Goal: Share content

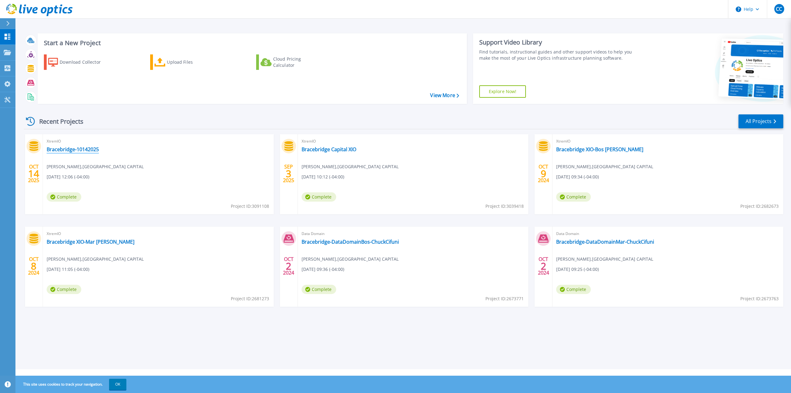
click at [75, 150] on link "Bracebridge-10142025" at bounding box center [73, 149] width 52 height 6
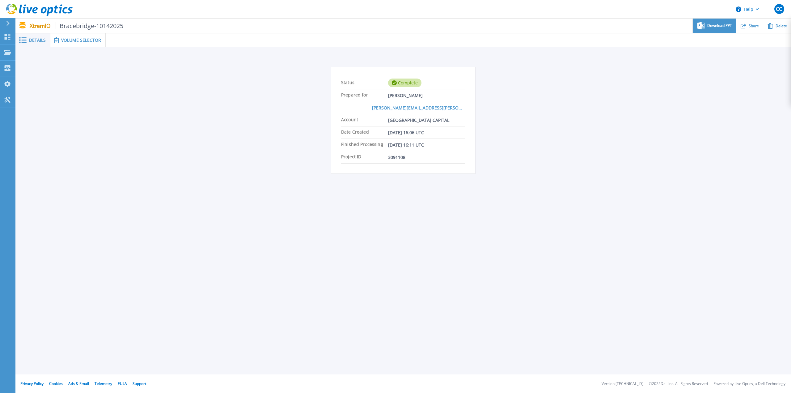
click at [720, 24] on span "Download PPT" at bounding box center [719, 26] width 25 height 4
click at [615, 82] on div "Status Complete Prepared for Chuck Cifuni chuck.cifuni@brcap.com Account BRACEB…" at bounding box center [403, 121] width 757 height 129
click at [753, 24] on span "Share" at bounding box center [754, 26] width 10 height 4
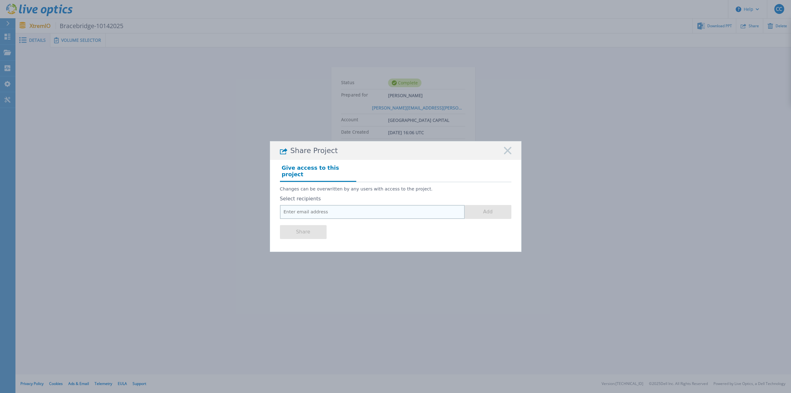
click at [305, 206] on input "email" at bounding box center [372, 212] width 185 height 14
paste input "@Cavalieri, Todd and @Pete Condon."
drag, startPoint x: 325, startPoint y: 209, endPoint x: 318, endPoint y: 209, distance: 6.5
click at [318, 209] on input "@Cavalieri, Todd and @Pete Condon." at bounding box center [372, 212] width 185 height 14
type input "@Cavalieri, Todd, @Pete Condon."
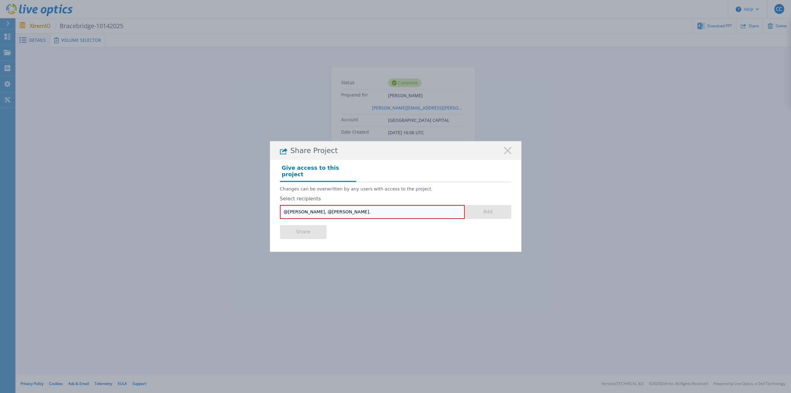
drag, startPoint x: 358, startPoint y: 210, endPoint x: 273, endPoint y: 203, distance: 85.0
click at [273, 203] on div "Give access to this project Changes can be overwritten by any users with access…" at bounding box center [395, 203] width 251 height 87
click at [340, 209] on input "email" at bounding box center [372, 212] width 185 height 14
paste input "pcondon@echostor.com"
type input "pcondon@echostor.com"
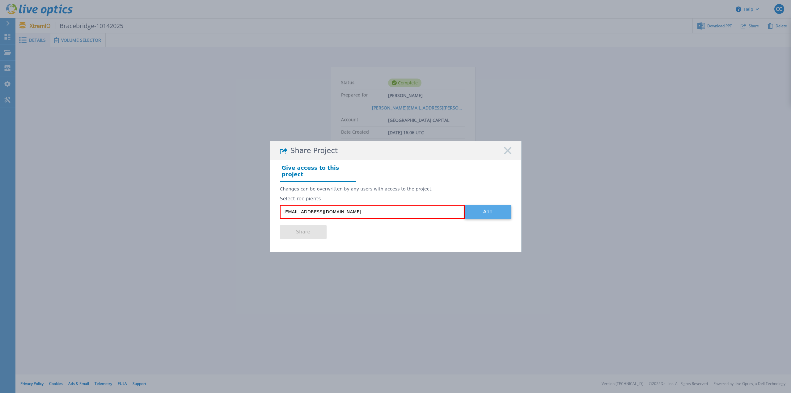
click at [496, 211] on button "Add" at bounding box center [488, 212] width 47 height 14
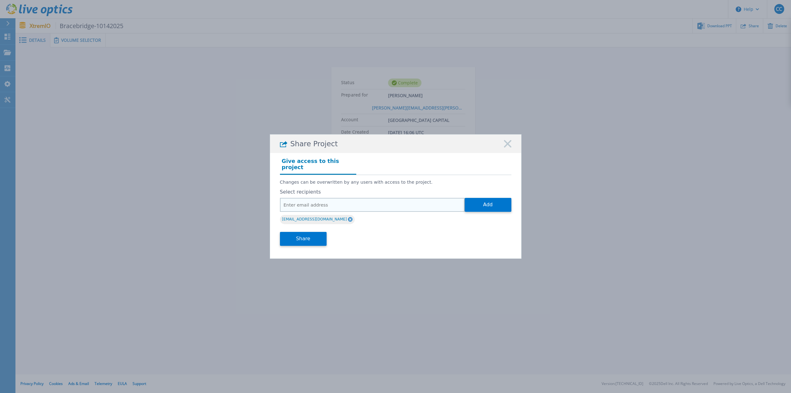
click at [416, 205] on input "email" at bounding box center [372, 205] width 185 height 14
paste input "todd.cavalieri@dell.com"
type input "todd.cavalieri@dell.com"
click at [485, 204] on button "Add" at bounding box center [488, 205] width 47 height 14
click at [302, 235] on button "Share" at bounding box center [303, 239] width 47 height 14
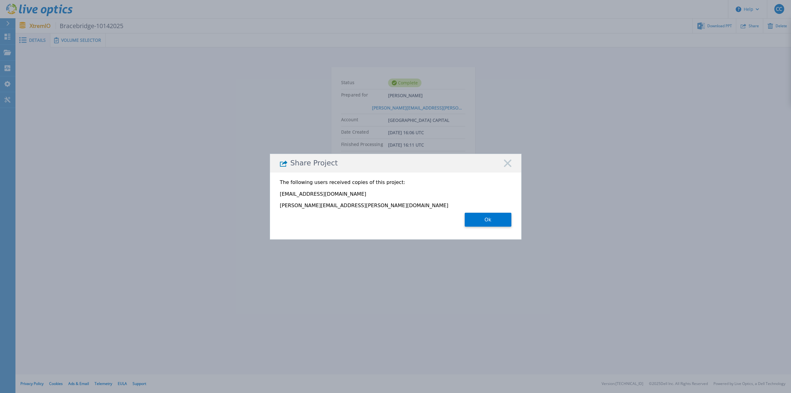
click at [492, 219] on button "Ok" at bounding box center [488, 220] width 47 height 14
